Goal: Transaction & Acquisition: Purchase product/service

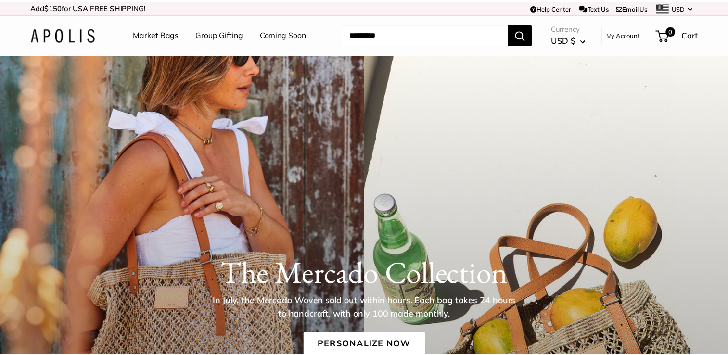
scroll to position [96, 0]
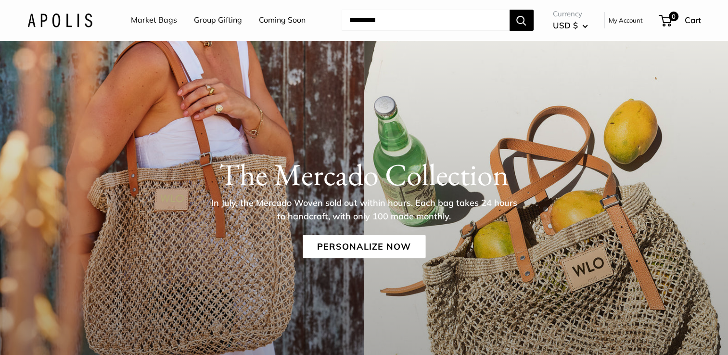
click at [404, 207] on p "In July, the Mercado Woven sold out within hours. Each bag takes 24 hours to ha…" at bounding box center [364, 209] width 313 height 27
click at [386, 248] on link "Personalize Now" at bounding box center [364, 246] width 123 height 23
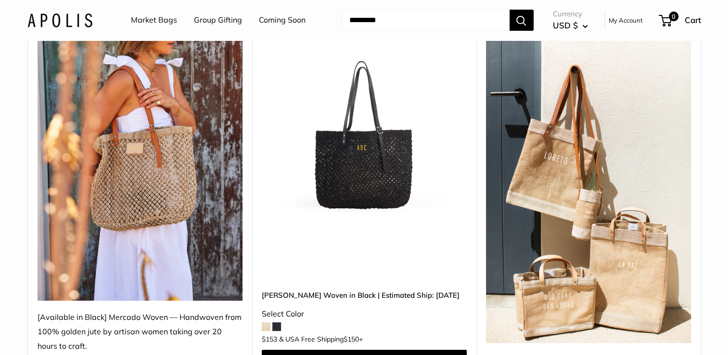
scroll to position [241, 0]
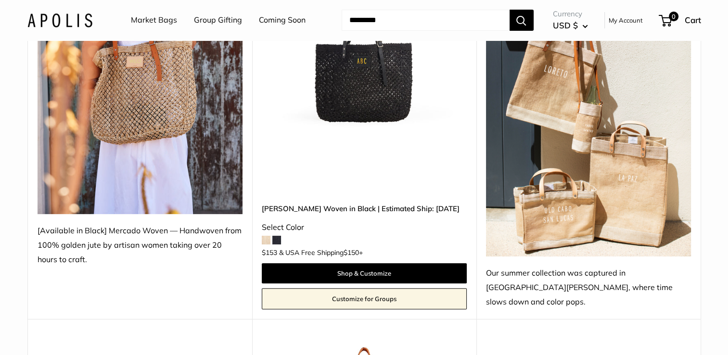
click at [266, 236] on span at bounding box center [266, 240] width 9 height 9
